Goal: Find specific page/section: Find specific page/section

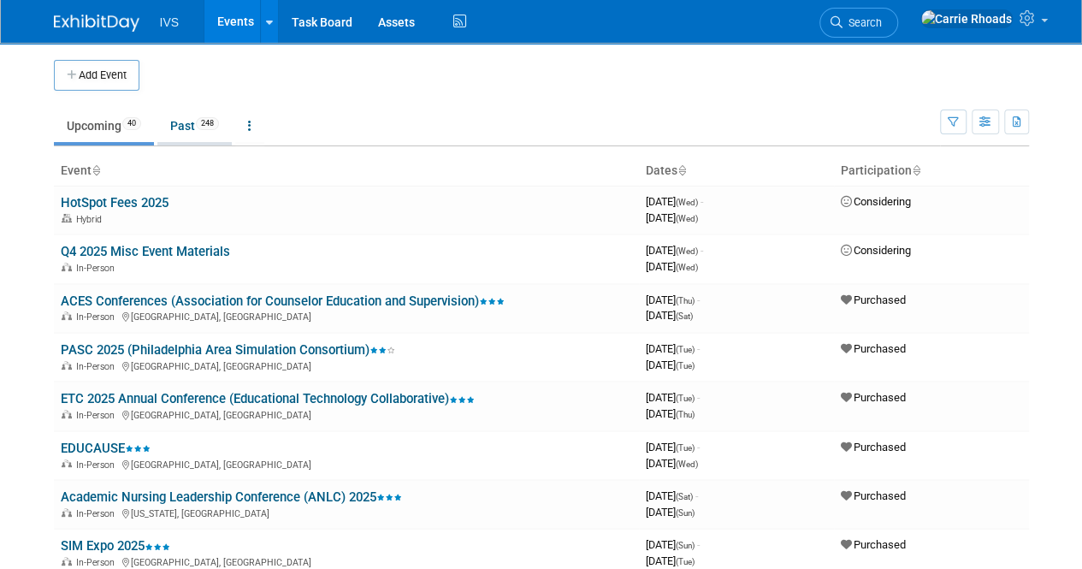
click at [189, 132] on link "Past 248" at bounding box center [194, 125] width 74 height 32
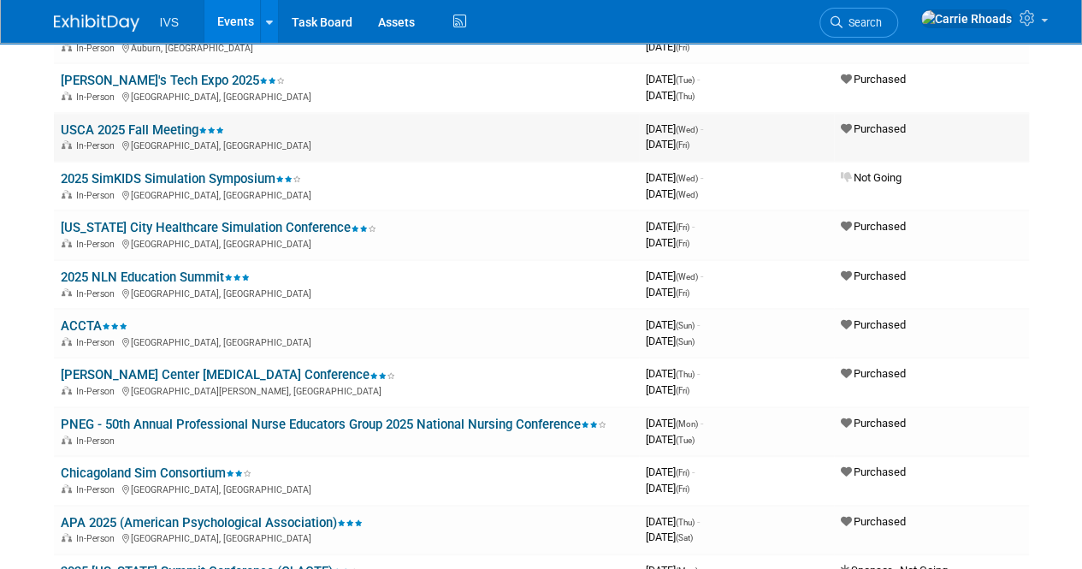
scroll to position [86, 0]
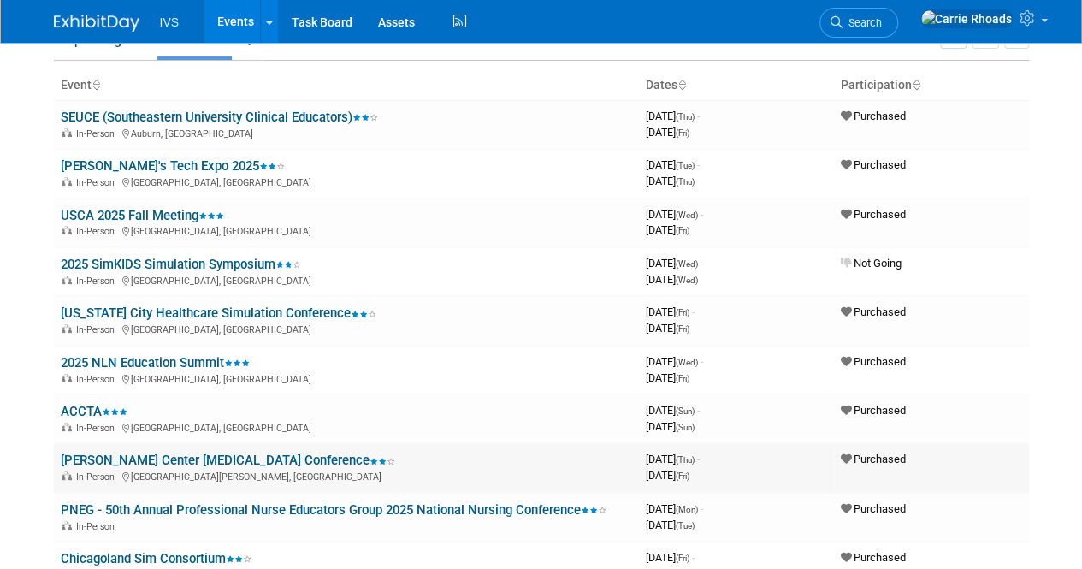
click at [109, 463] on link "[PERSON_NAME] Center [MEDICAL_DATA] Conference" at bounding box center [228, 459] width 334 height 15
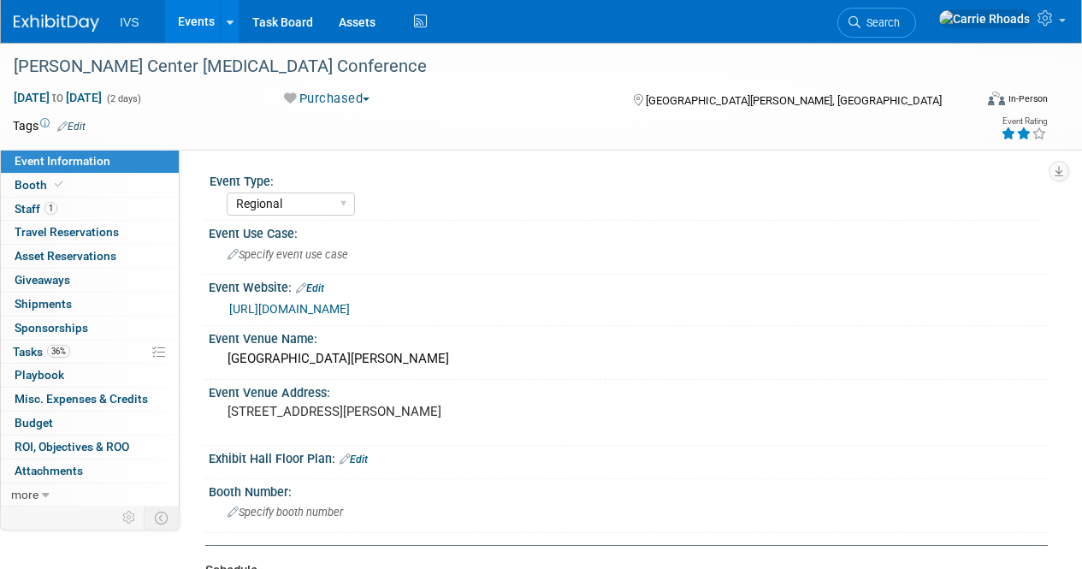
select select "Regional"
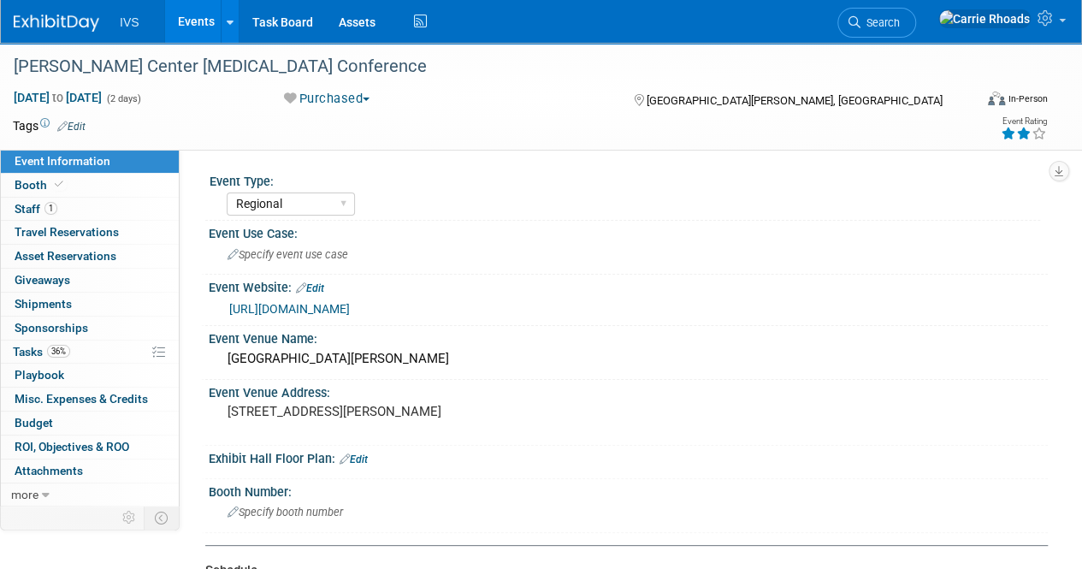
click at [296, 292] on span "Edit" at bounding box center [308, 288] width 32 height 12
click at [298, 302] on link "https://tcautismconf.com/" at bounding box center [289, 309] width 121 height 14
click at [53, 9] on link at bounding box center [67, 15] width 106 height 14
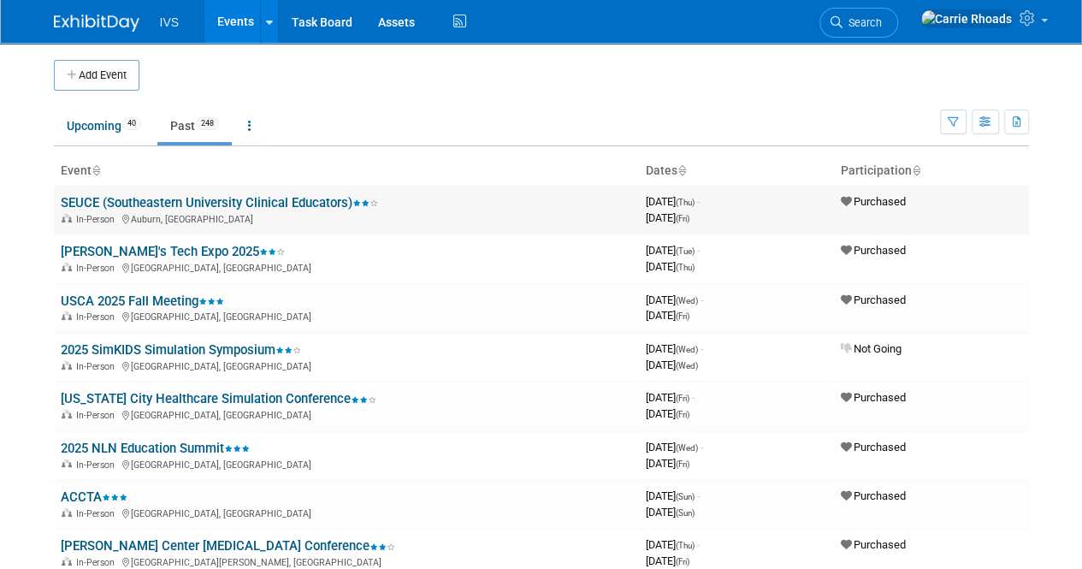
click at [91, 195] on link "SEUCE (Southeastern University Clinical Educators)" at bounding box center [219, 202] width 317 height 15
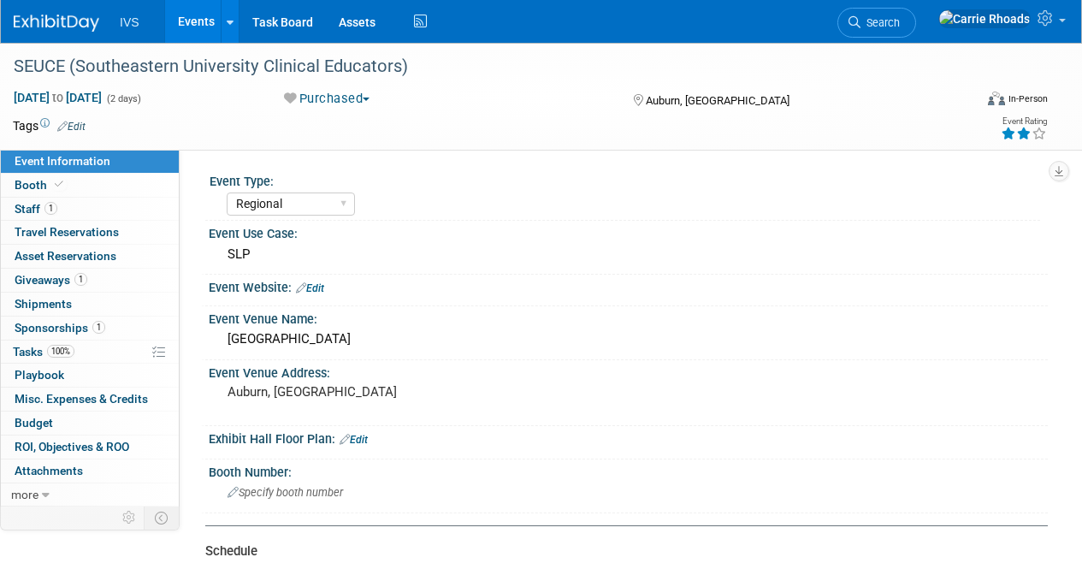
select select "Regional"
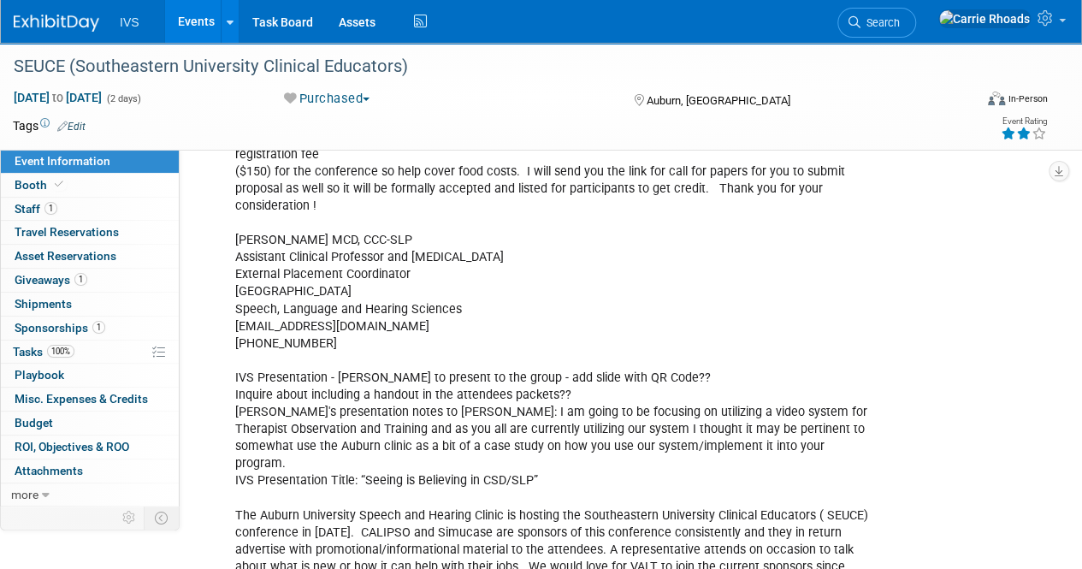
scroll to position [927, 0]
click at [58, 27] on img at bounding box center [57, 23] width 86 height 17
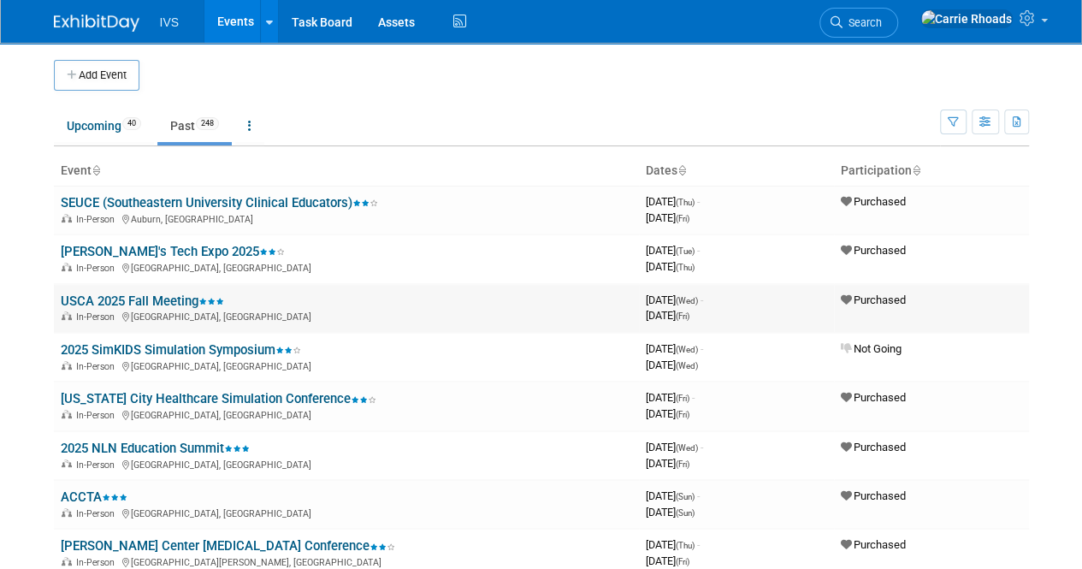
click at [104, 304] on link "USCA 2025 Fall Meeting" at bounding box center [142, 300] width 163 height 15
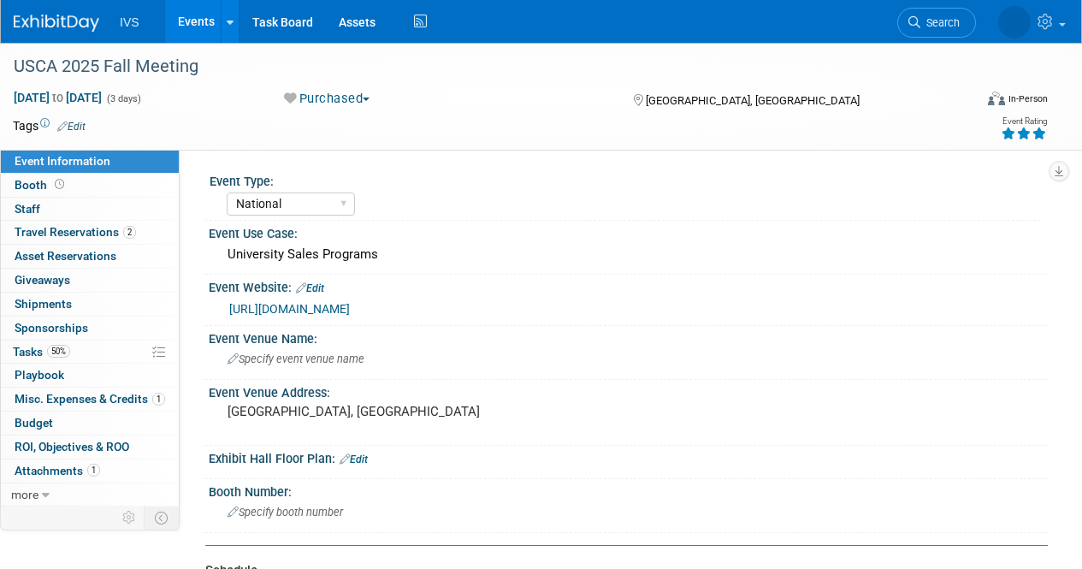
select select "National"
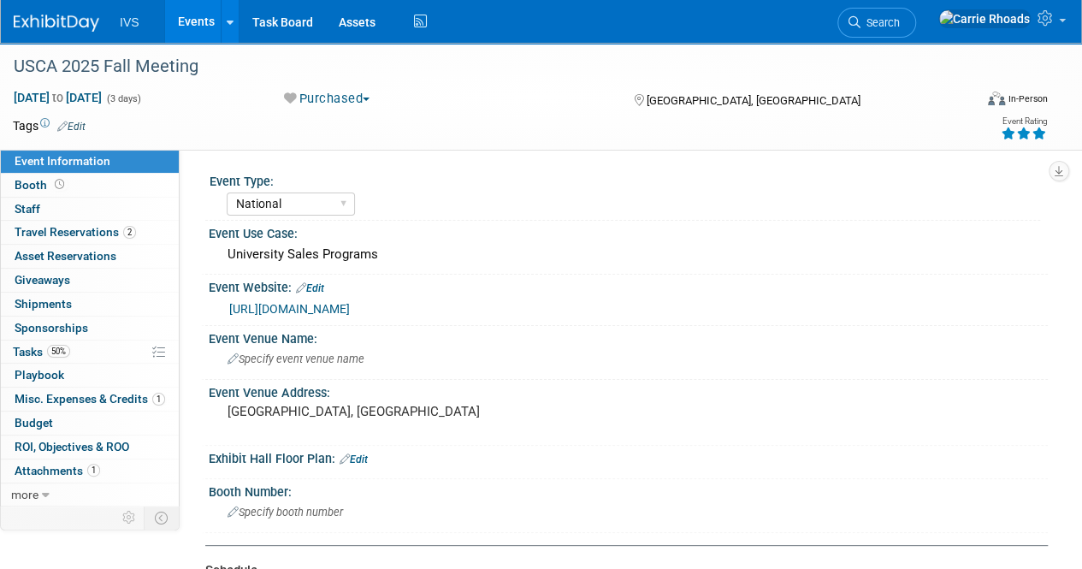
click at [350, 308] on link "[URL][DOMAIN_NAME]" at bounding box center [289, 309] width 121 height 14
